Goal: Check status: Check status

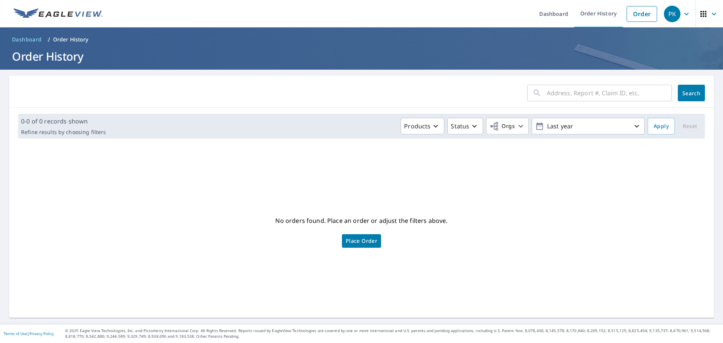
click at [564, 93] on input "text" at bounding box center [608, 92] width 125 height 21
type input "cranch"
click at [683, 92] on span "Search" at bounding box center [690, 93] width 15 height 7
click at [663, 15] on div "PK" at bounding box center [671, 14] width 17 height 17
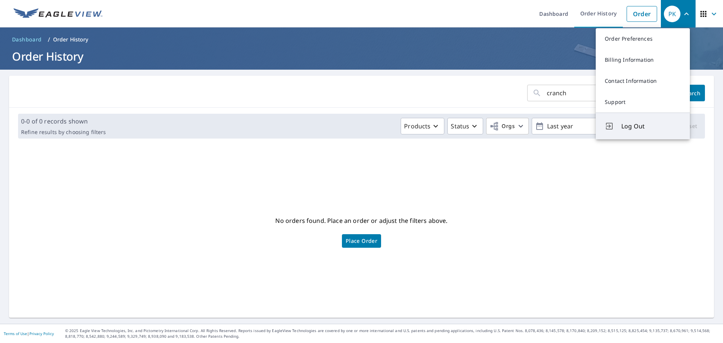
click at [610, 126] on icon "Log Out" at bounding box center [609, 126] width 7 height 7
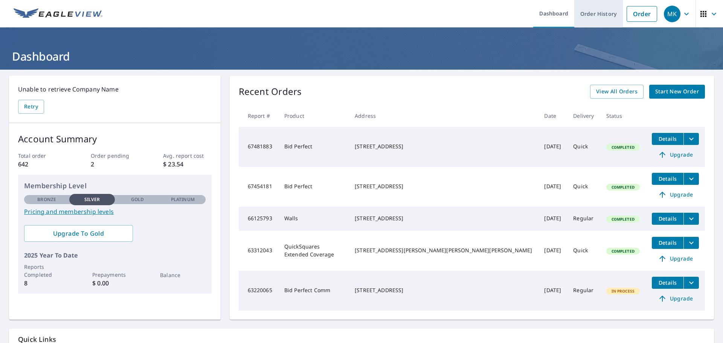
click at [599, 19] on link "Order History" at bounding box center [598, 13] width 49 height 27
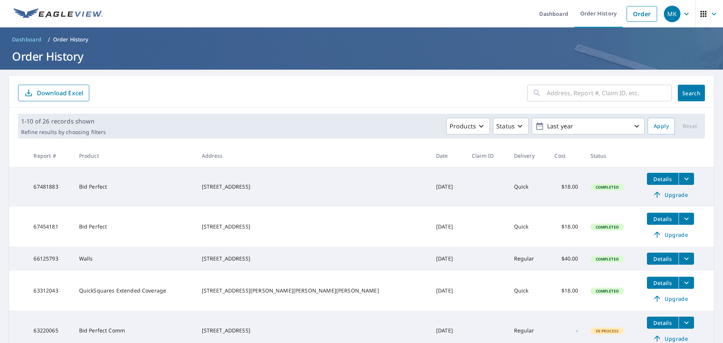
click at [571, 94] on input "text" at bounding box center [608, 92] width 125 height 21
type input "cranch"
click at [683, 93] on span "Search" at bounding box center [690, 93] width 15 height 7
